Goal: Information Seeking & Learning: Learn about a topic

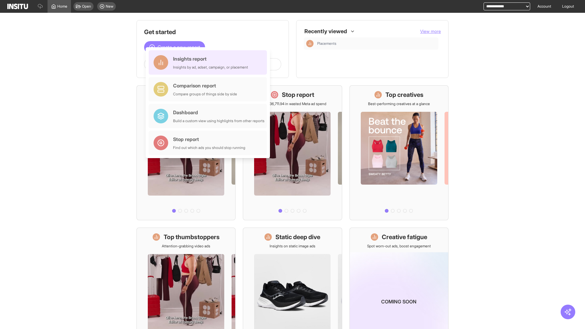
click at [209, 62] on div "Insights report Insights by ad, adset, campaign, or placement" at bounding box center [210, 62] width 75 height 15
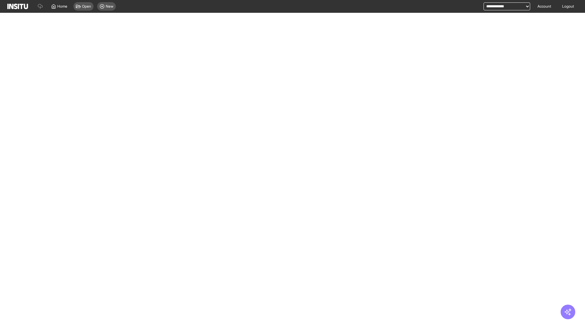
select select "**"
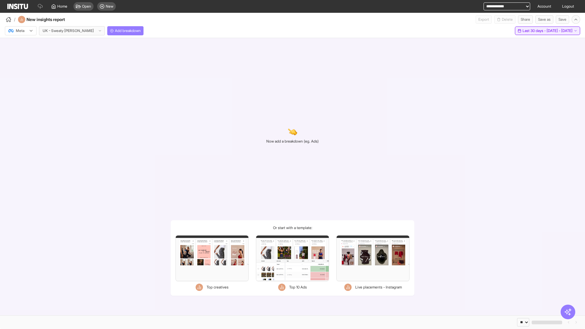
click at [533, 31] on span "Last 30 days - [DATE] - [DATE]" at bounding box center [547, 30] width 50 height 5
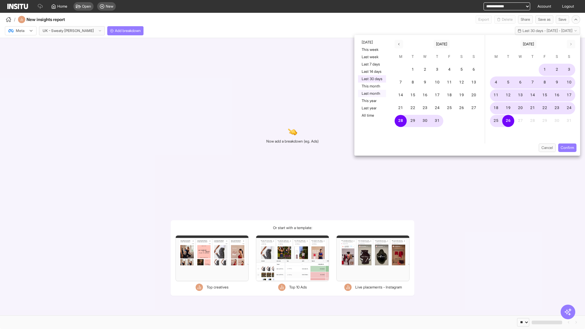
click at [371, 93] on button "Last month" at bounding box center [372, 93] width 28 height 7
